Goal: Task Accomplishment & Management: Manage account settings

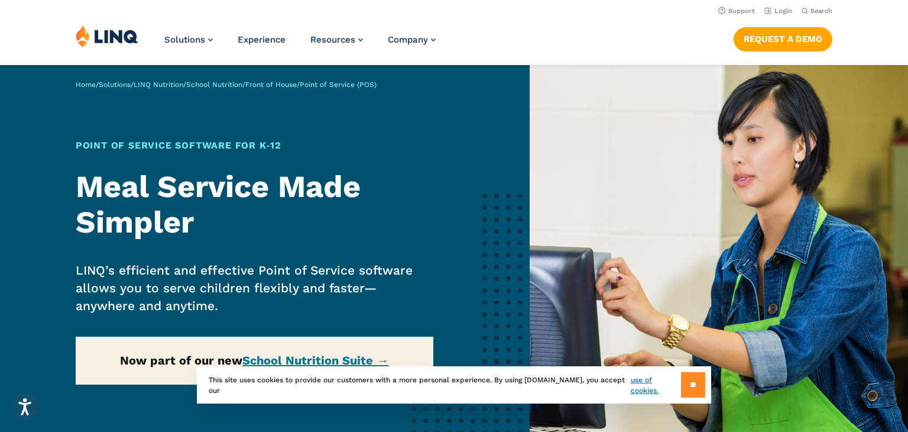
click at [691, 393] on input "**" at bounding box center [693, 384] width 24 height 25
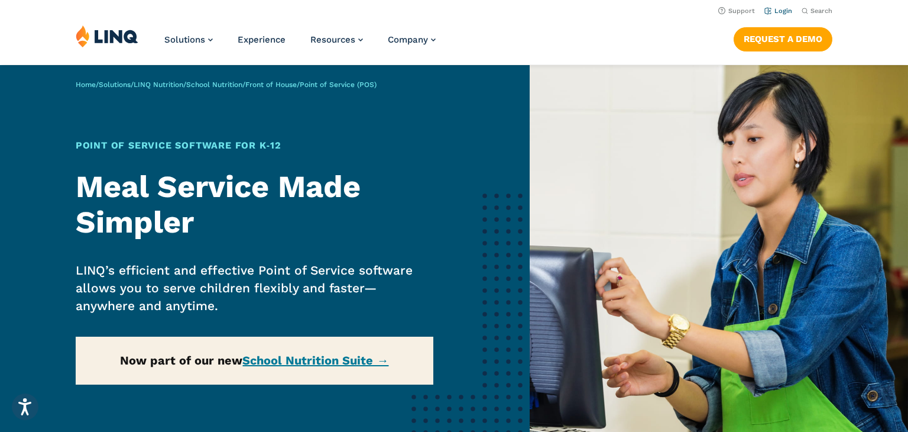
click at [787, 7] on li "Login" at bounding box center [778, 10] width 28 height 13
click at [779, 11] on link "Login" at bounding box center [778, 11] width 28 height 8
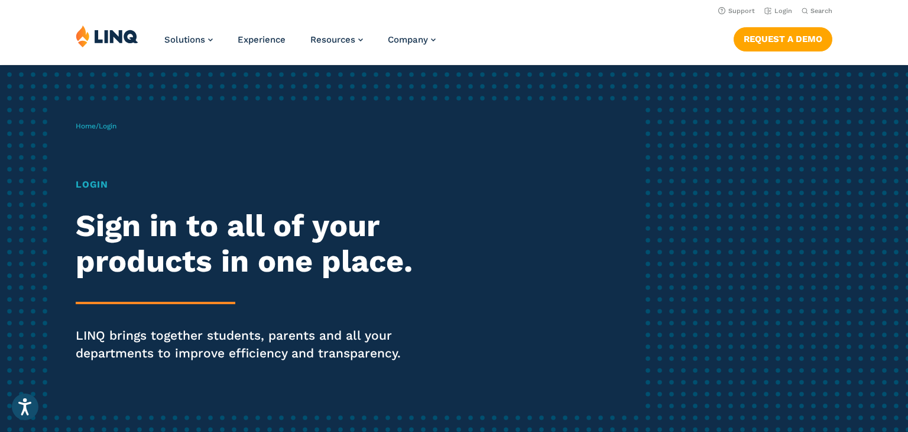
click at [80, 190] on h1 "Login" at bounding box center [251, 184] width 350 height 14
